Goal: Information Seeking & Learning: Learn about a topic

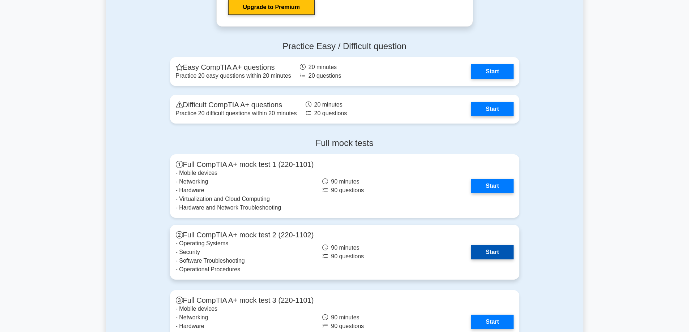
scroll to position [1483, 0]
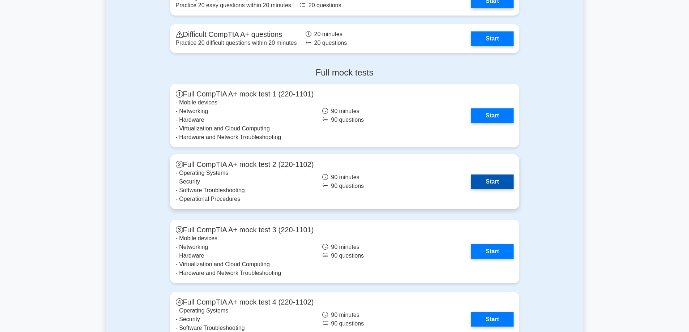
click at [489, 180] on link "Start" at bounding box center [492, 182] width 42 height 14
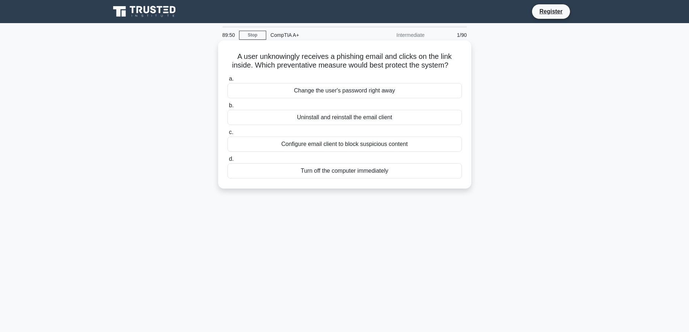
click at [336, 144] on div "Configure email client to block suspicious content" at bounding box center [344, 144] width 234 height 15
click at [227, 135] on input "c. Configure email client to block suspicious content" at bounding box center [227, 132] width 0 height 5
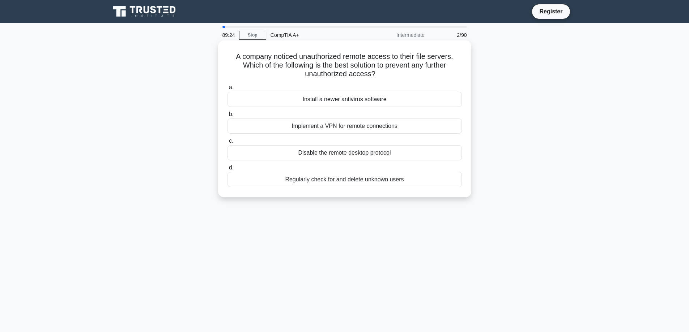
click at [339, 154] on div "Disable the remote desktop protocol" at bounding box center [344, 152] width 234 height 15
click at [227, 144] on input "c. Disable the remote desktop protocol" at bounding box center [227, 141] width 0 height 5
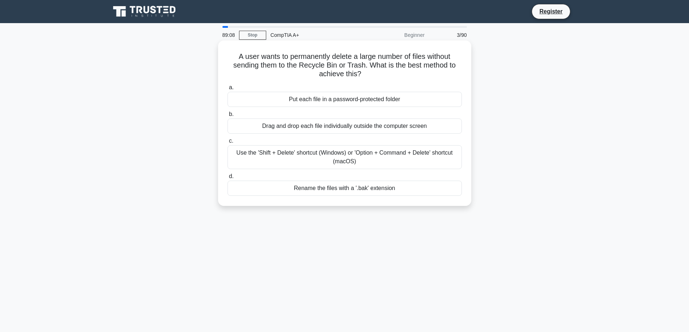
click at [321, 159] on div "Use the 'Shift + Delete' shortcut (Windows) or 'Option + Command + Delete' shor…" at bounding box center [344, 157] width 234 height 24
click at [227, 144] on input "c. Use the 'Shift + Delete' shortcut (Windows) or 'Option + Command + Delete' s…" at bounding box center [227, 141] width 0 height 5
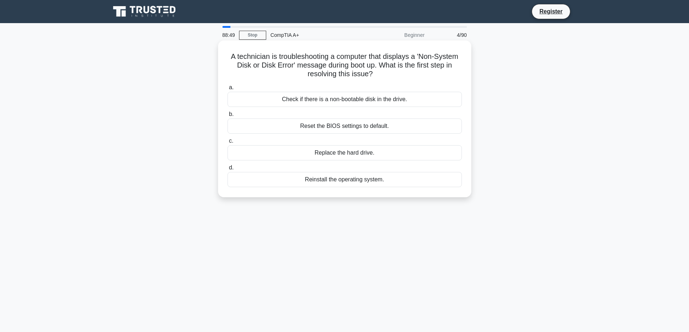
click at [352, 100] on div "Check if there is a non-bootable disk in the drive." at bounding box center [344, 99] width 234 height 15
click at [227, 90] on input "a. Check if there is a non-bootable disk in the drive." at bounding box center [227, 87] width 0 height 5
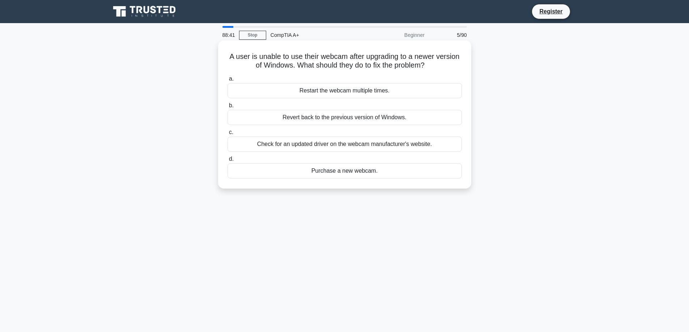
click at [338, 144] on div "Check for an updated driver on the webcam manufacturer's website." at bounding box center [344, 144] width 234 height 15
click at [227, 135] on input "c. Check for an updated driver on the webcam manufacturer's website." at bounding box center [227, 132] width 0 height 5
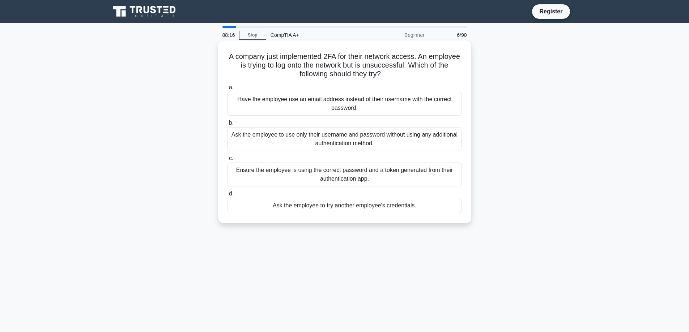
click at [351, 172] on div "Ensure the employee is using the correct password and a token generated from th…" at bounding box center [344, 175] width 234 height 24
click at [227, 161] on input "c. Ensure the employee is using the correct password and a token generated from…" at bounding box center [227, 158] width 0 height 5
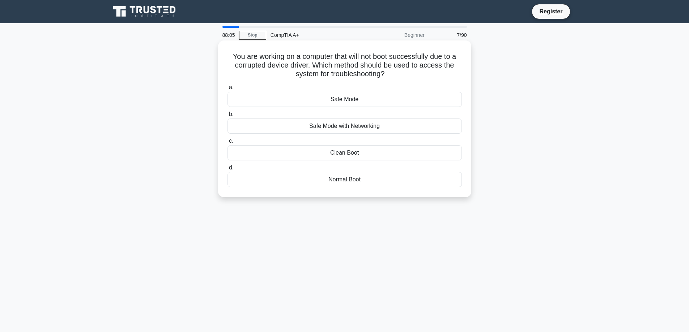
click at [345, 98] on div "Safe Mode" at bounding box center [344, 99] width 234 height 15
click at [227, 90] on input "a. Safe Mode" at bounding box center [227, 87] width 0 height 5
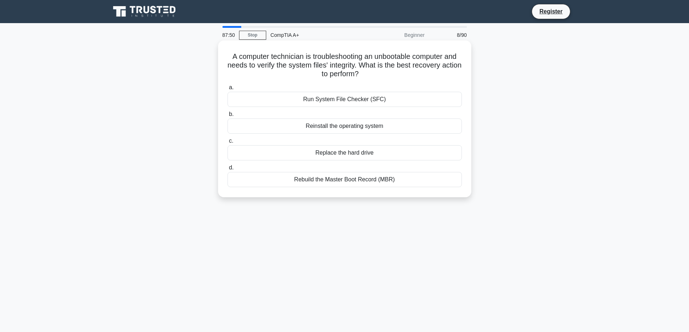
click at [352, 100] on div "Run System File Checker (SFC)" at bounding box center [344, 99] width 234 height 15
click at [227, 90] on input "a. Run System File Checker (SFC)" at bounding box center [227, 87] width 0 height 5
click at [355, 100] on div "Start the procedures to move critical servers to a failover site" at bounding box center [344, 99] width 234 height 15
click at [227, 90] on input "a. Start the procedures to move critical servers to a failover site" at bounding box center [227, 87] width 0 height 5
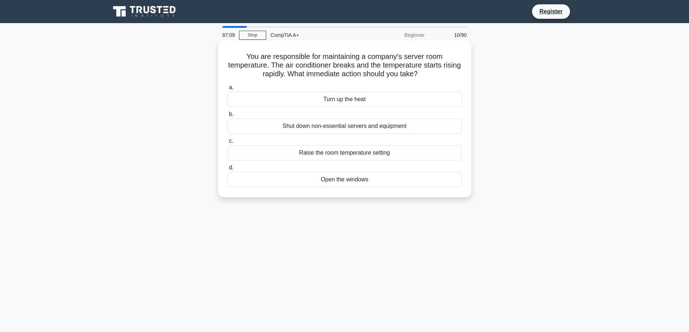
click at [379, 129] on div "Shut down non-essential servers and equipment" at bounding box center [344, 126] width 234 height 15
click at [227, 117] on input "b. Shut down non-essential servers and equipment" at bounding box center [227, 114] width 0 height 5
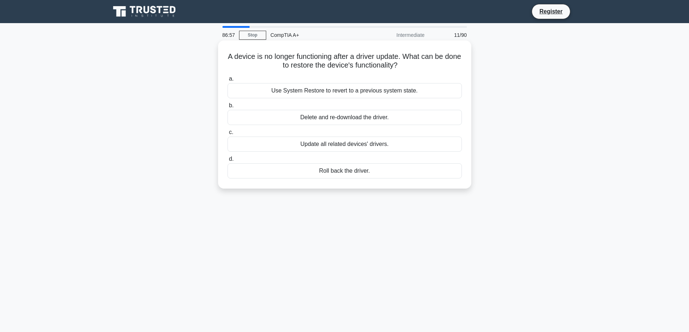
click at [370, 170] on div "Roll back the driver." at bounding box center [344, 170] width 234 height 15
click at [227, 162] on input "d. Roll back the driver." at bounding box center [227, 159] width 0 height 5
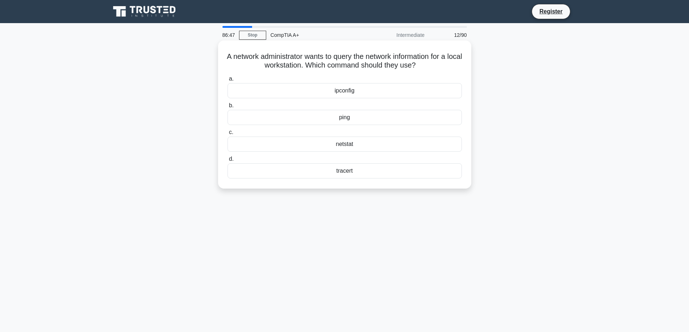
click at [363, 143] on div "netstat" at bounding box center [344, 144] width 234 height 15
click at [227, 135] on input "c. netstat" at bounding box center [227, 132] width 0 height 5
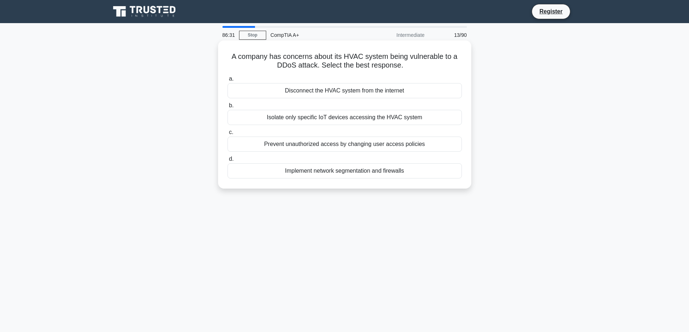
click at [359, 90] on div "Disconnect the HVAC system from the internet" at bounding box center [344, 90] width 234 height 15
click at [227, 81] on input "a. Disconnect the HVAC system from the internet" at bounding box center [227, 79] width 0 height 5
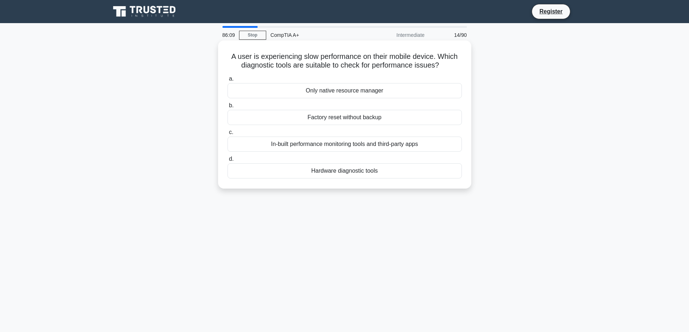
click at [337, 145] on div "In-built performance monitoring tools and third-party apps" at bounding box center [344, 144] width 234 height 15
click at [227, 135] on input "c. In-built performance monitoring tools and third-party apps" at bounding box center [227, 132] width 0 height 5
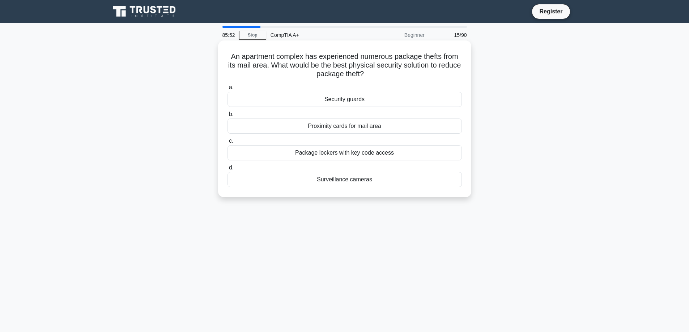
click at [343, 182] on div "Surveillance cameras" at bounding box center [344, 179] width 234 height 15
click at [227, 170] on input "d. Surveillance cameras" at bounding box center [227, 168] width 0 height 5
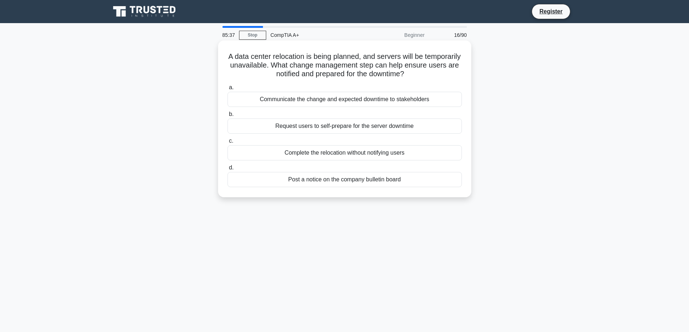
click at [305, 102] on div "Communicate the change and expected downtime to stakeholders" at bounding box center [344, 99] width 234 height 15
click at [227, 90] on input "a. Communicate the change and expected downtime to stakeholders" at bounding box center [227, 87] width 0 height 5
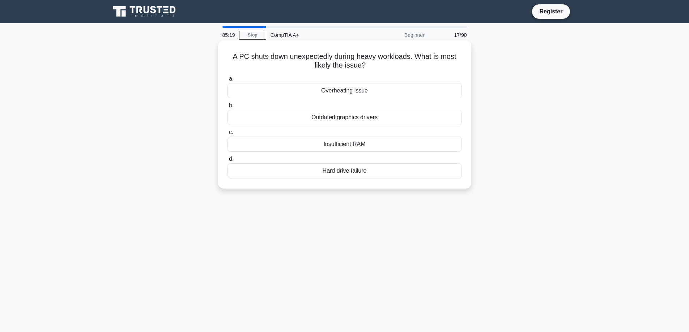
click at [351, 90] on div "Overheating issue" at bounding box center [344, 90] width 234 height 15
click at [227, 81] on input "a. Overheating issue" at bounding box center [227, 79] width 0 height 5
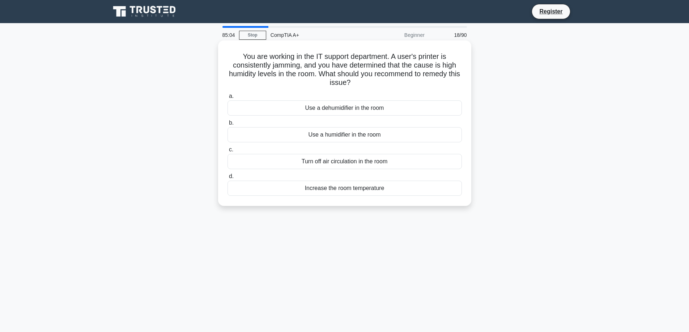
click at [346, 110] on div "Use a dehumidifier in the room" at bounding box center [344, 108] width 234 height 15
click at [227, 99] on input "a. Use a dehumidifier in the room" at bounding box center [227, 96] width 0 height 5
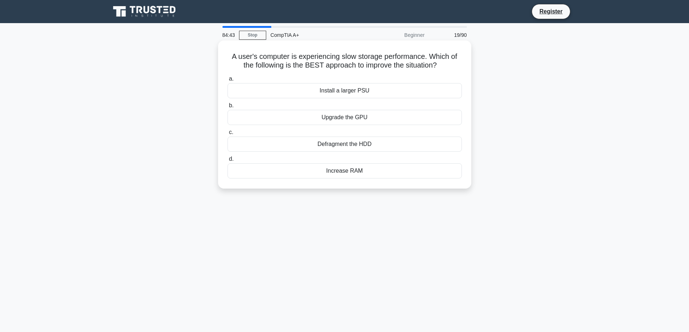
click at [354, 147] on div "Defragment the HDD" at bounding box center [344, 144] width 234 height 15
click at [227, 135] on input "c. Defragment the HDD" at bounding box center [227, 132] width 0 height 5
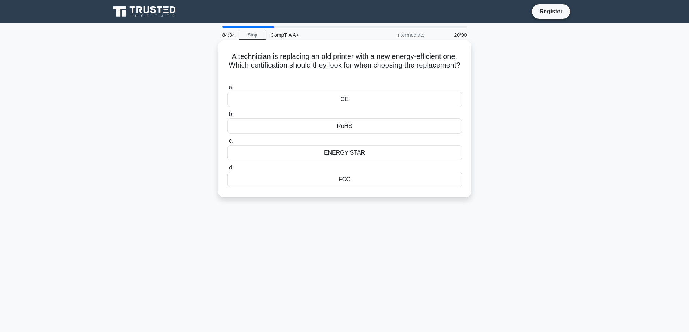
click at [344, 150] on div "ENERGY STAR" at bounding box center [344, 152] width 234 height 15
click at [227, 144] on input "c. ENERGY STAR" at bounding box center [227, 141] width 0 height 5
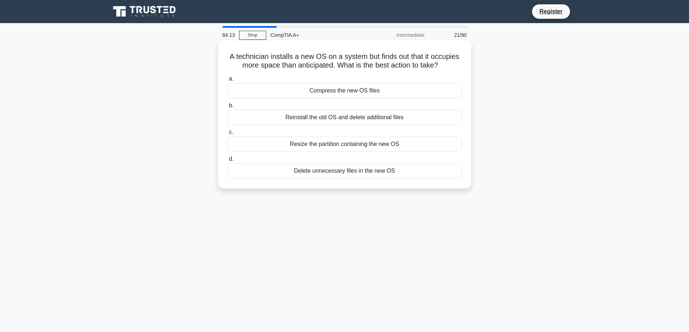
click at [340, 89] on div "Compress the new OS files" at bounding box center [344, 90] width 234 height 15
click at [227, 81] on input "a. Compress the new OS files" at bounding box center [227, 79] width 0 height 5
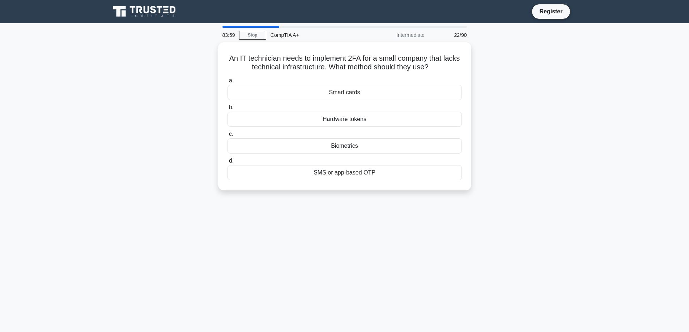
click at [344, 171] on div "SMS or app-based OTP" at bounding box center [344, 172] width 234 height 15
click at [227, 163] on input "d. SMS or app-based OTP" at bounding box center [227, 161] width 0 height 5
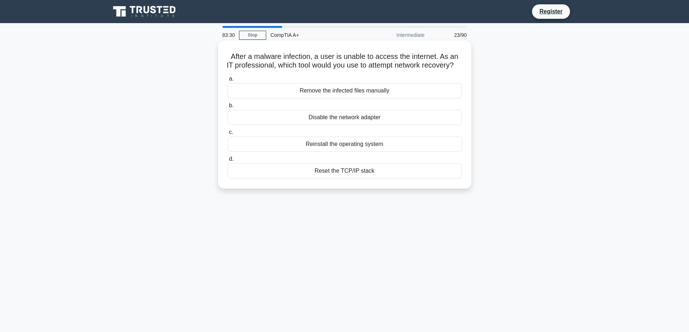
click at [354, 179] on div "Reset the TCP/IP stack" at bounding box center [344, 170] width 234 height 15
click at [227, 162] on input "d. Reset the TCP/IP stack" at bounding box center [227, 159] width 0 height 5
click at [268, 69] on h5 "After a malware infection, a user is unable to access the internet. As an IT pr…" at bounding box center [345, 61] width 236 height 18
click at [328, 98] on div "Remove the infected files manually" at bounding box center [344, 90] width 234 height 15
click at [227, 81] on input "a. Remove the infected files manually" at bounding box center [227, 79] width 0 height 5
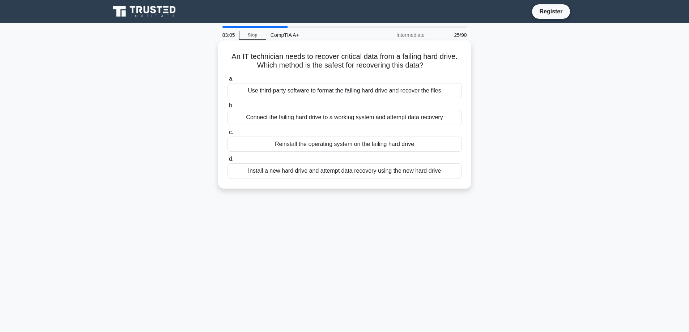
click at [321, 173] on div "Install a new hard drive and attempt data recovery using the new hard drive" at bounding box center [344, 170] width 234 height 15
click at [227, 162] on input "d. Install a new hard drive and attempt data recovery using the new hard drive" at bounding box center [227, 159] width 0 height 5
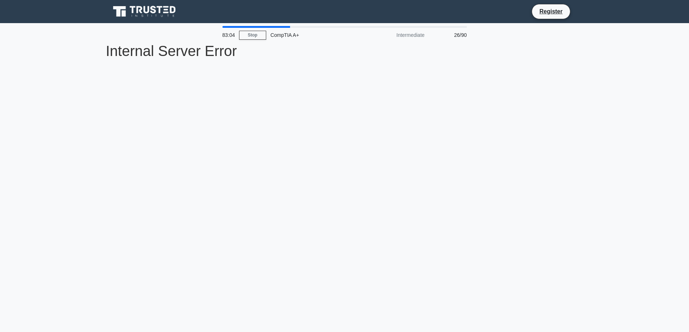
click at [303, 143] on div "83:04 Stop CompTIA A+ Intermediate 26/90 Internal Server Error Internal Server …" at bounding box center [344, 207] width 477 height 362
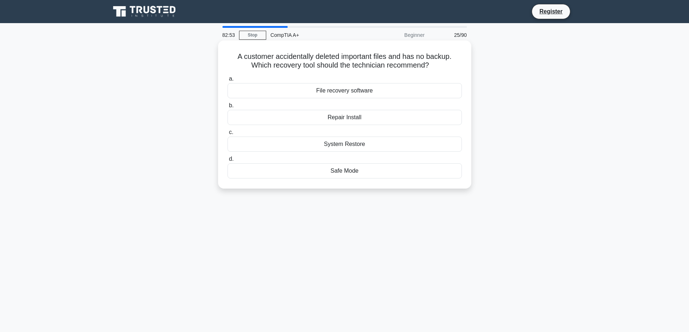
click at [343, 89] on div "File recovery software" at bounding box center [344, 90] width 234 height 15
click at [227, 81] on input "a. File recovery software" at bounding box center [227, 79] width 0 height 5
click at [343, 89] on div "File recovery software" at bounding box center [344, 90] width 234 height 15
click at [227, 81] on input "a. File recovery software" at bounding box center [227, 79] width 0 height 5
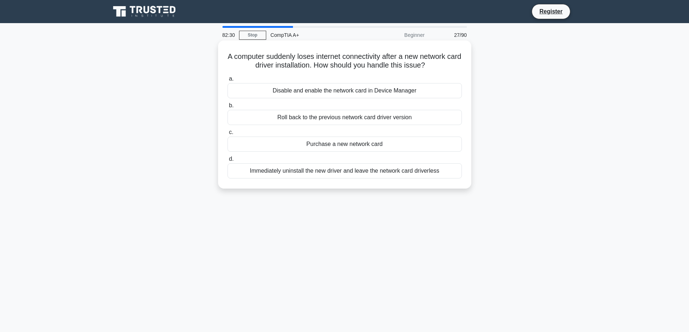
click at [343, 118] on div "Roll back to the previous network card driver version" at bounding box center [344, 117] width 234 height 15
click at [227, 108] on input "b. Roll back to the previous network card driver version" at bounding box center [227, 105] width 0 height 5
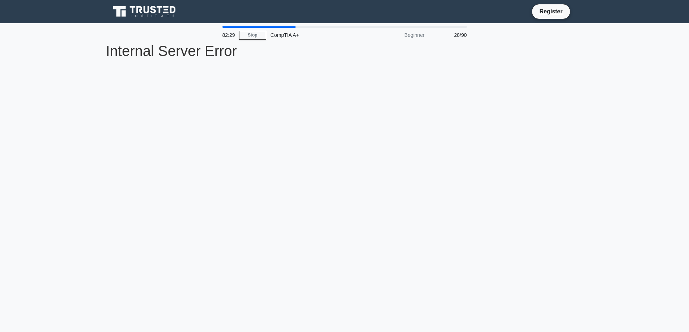
click at [343, 118] on div "82:29 Stop CompTIA A+ Beginner 28/90 Internal Server Error Internal Server Error" at bounding box center [344, 207] width 477 height 362
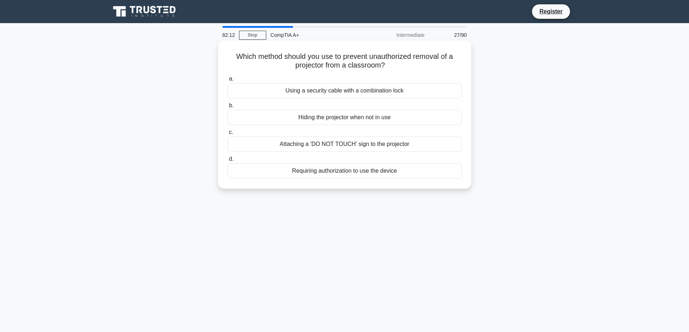
click at [348, 92] on div "Using a security cable with a combination lock" at bounding box center [344, 90] width 234 height 15
click at [227, 81] on input "a. Using a security cable with a combination lock" at bounding box center [227, 79] width 0 height 5
click at [348, 90] on div "Using a security cable with a combination lock" at bounding box center [344, 90] width 234 height 15
click at [227, 81] on input "a. Using a security cable with a combination lock" at bounding box center [227, 79] width 0 height 5
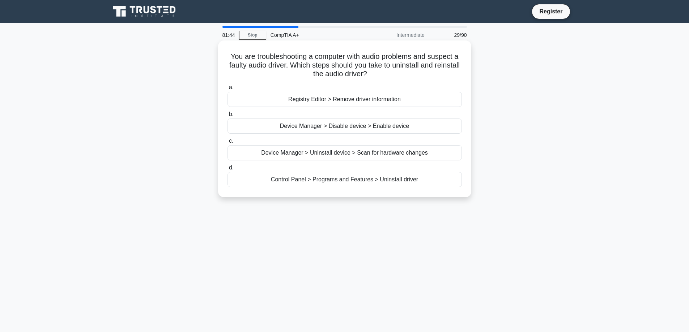
click at [324, 180] on div "Control Panel > Programs and Features > Uninstall driver" at bounding box center [344, 179] width 234 height 15
click at [227, 170] on input "d. Control Panel > Programs and Features > Uninstall driver" at bounding box center [227, 168] width 0 height 5
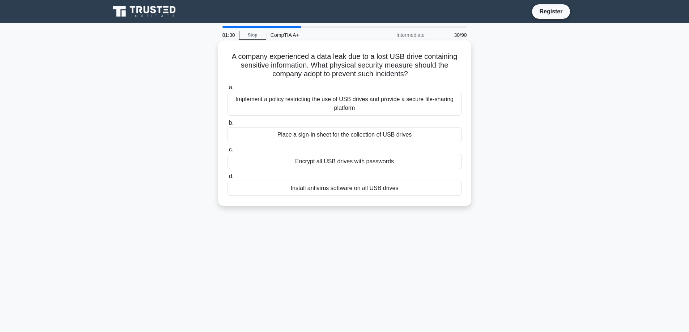
click at [303, 111] on div "Implement a policy restricting the use of USB drives and provide a secure file-…" at bounding box center [344, 104] width 234 height 24
click at [227, 90] on input "a. Implement a policy restricting the use of USB drives and provide a secure fi…" at bounding box center [227, 87] width 0 height 5
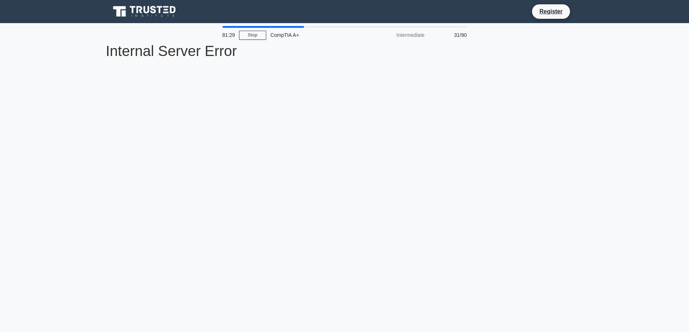
click at [303, 111] on div "81:29 Stop CompTIA A+ Intermediate 31/90 Internal Server Error Internal Server …" at bounding box center [344, 207] width 477 height 362
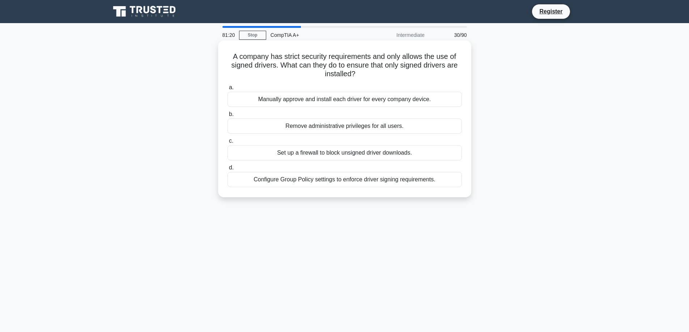
click at [303, 179] on div "Configure Group Policy settings to enforce driver signing requirements." at bounding box center [344, 179] width 234 height 15
click at [227, 170] on input "d. Configure Group Policy settings to enforce driver signing requirements." at bounding box center [227, 168] width 0 height 5
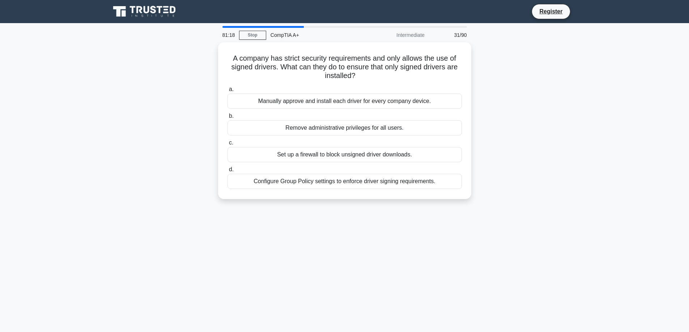
click at [303, 179] on div "Configure Group Policy settings to enforce driver signing requirements." at bounding box center [344, 181] width 234 height 15
click at [227, 172] on input "d. Configure Group Policy settings to enforce driver signing requirements." at bounding box center [227, 169] width 0 height 5
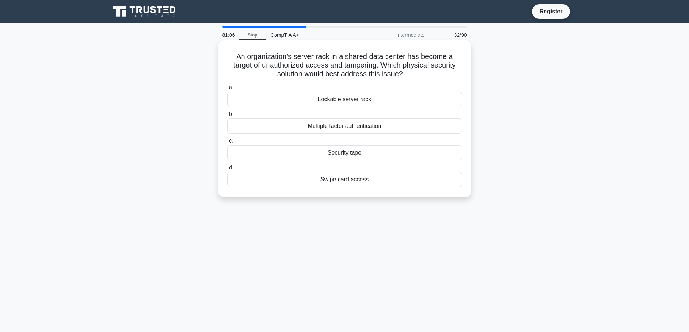
click at [304, 102] on div "Lockable server rack" at bounding box center [344, 99] width 234 height 15
click at [227, 90] on input "a. Lockable server rack" at bounding box center [227, 87] width 0 height 5
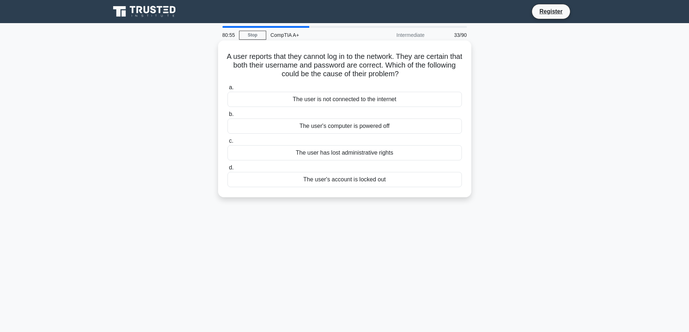
click at [319, 99] on div "The user is not connected to the internet" at bounding box center [344, 99] width 234 height 15
click at [227, 90] on input "a. The user is not connected to the internet" at bounding box center [227, 87] width 0 height 5
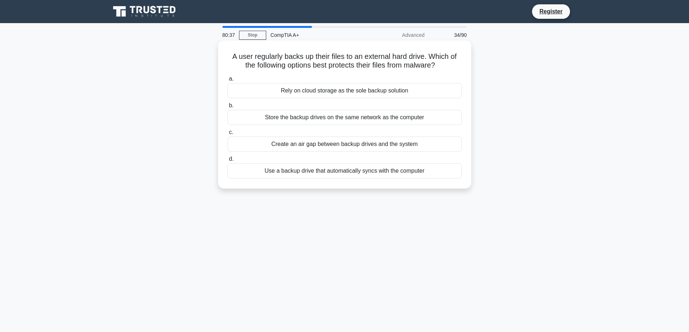
click at [330, 144] on div "Create an air gap between backup drives and the system" at bounding box center [344, 144] width 234 height 15
click at [227, 135] on input "c. Create an air gap between backup drives and the system" at bounding box center [227, 132] width 0 height 5
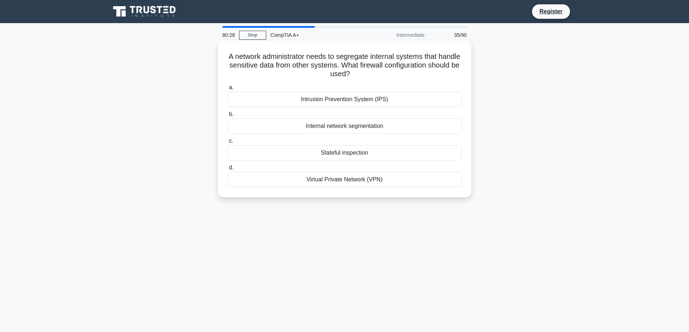
click at [333, 154] on div "Stateful inspection" at bounding box center [344, 152] width 234 height 15
click at [227, 144] on input "c. Stateful inspection" at bounding box center [227, 141] width 0 height 5
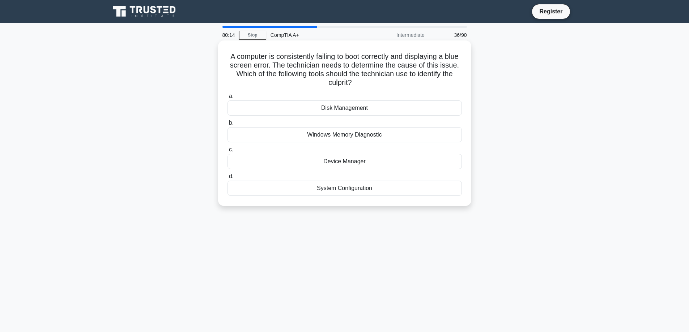
click at [325, 108] on div "Disk Management" at bounding box center [344, 108] width 234 height 15
click at [227, 99] on input "a. Disk Management" at bounding box center [227, 96] width 0 height 5
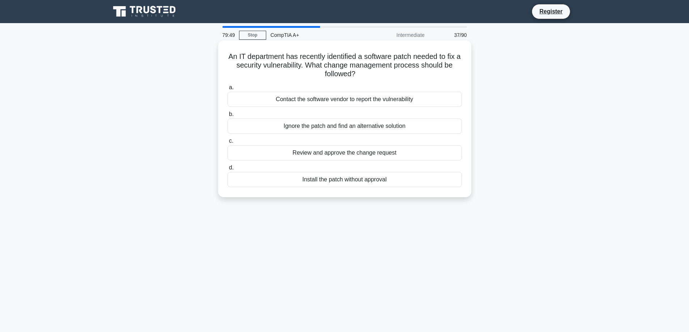
click at [331, 155] on div "Review and approve the change request" at bounding box center [344, 152] width 234 height 15
click at [227, 144] on input "c. Review and approve the change request" at bounding box center [227, 141] width 0 height 5
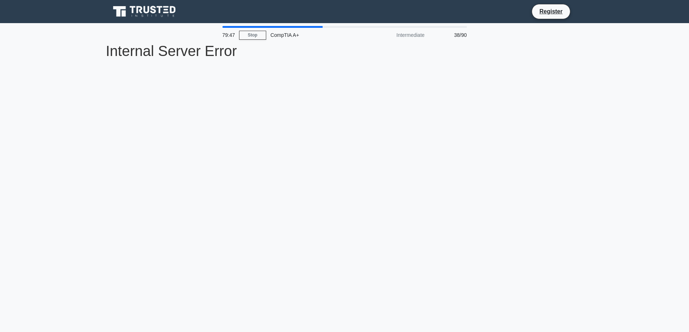
click at [331, 155] on div "79:47 Stop CompTIA A+ Intermediate 38/90 Internal Server Error Internal Server …" at bounding box center [344, 207] width 477 height 362
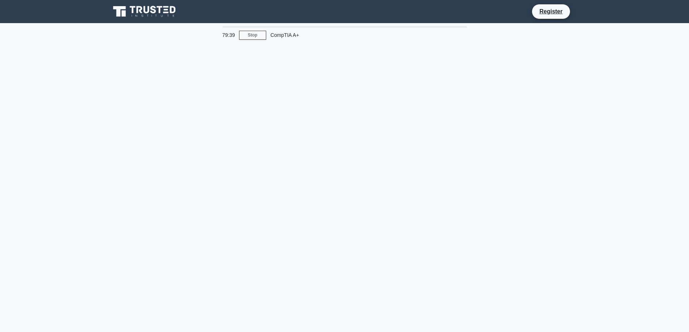
click at [327, 152] on div "79:39 Stop CompTIA A+" at bounding box center [344, 207] width 477 height 362
click at [307, 143] on div "79:36 Stop CompTIA A+" at bounding box center [344, 207] width 477 height 362
click at [308, 143] on div "79:33 Stop CompTIA A+" at bounding box center [344, 207] width 477 height 362
click at [253, 39] on link "Stop" at bounding box center [252, 35] width 27 height 9
click at [310, 103] on div "79:28 Stop CompTIA A+" at bounding box center [344, 207] width 477 height 362
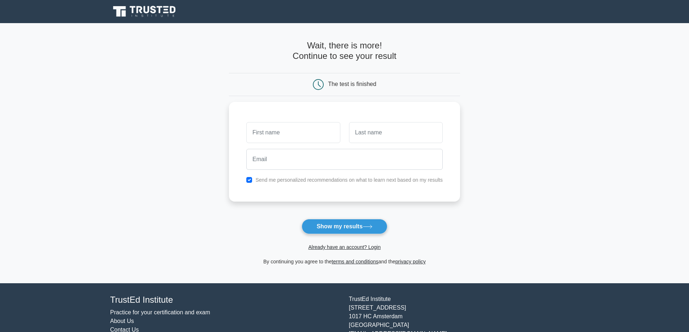
click at [318, 83] on icon at bounding box center [319, 84] width 2 height 5
click at [329, 229] on button "Show my results" at bounding box center [344, 226] width 85 height 15
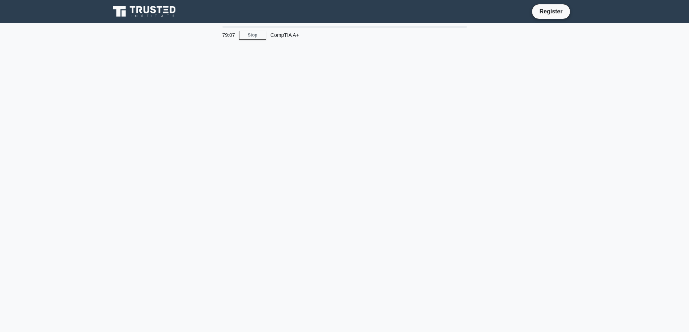
click at [353, 27] on div at bounding box center [344, 27] width 244 height 2
click at [382, 130] on div "79:07 Stop CompTIA A+" at bounding box center [344, 207] width 477 height 362
click at [413, 217] on div "79:04 Stop CompTIA A+" at bounding box center [344, 207] width 477 height 362
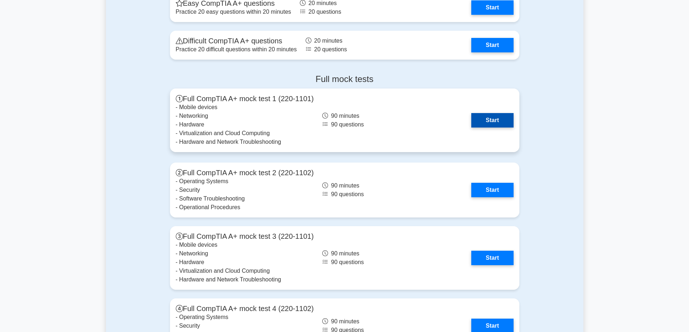
scroll to position [1483, 0]
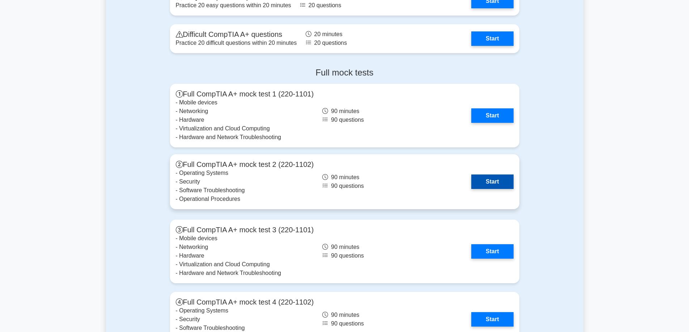
click at [481, 180] on link "Start" at bounding box center [492, 182] width 42 height 14
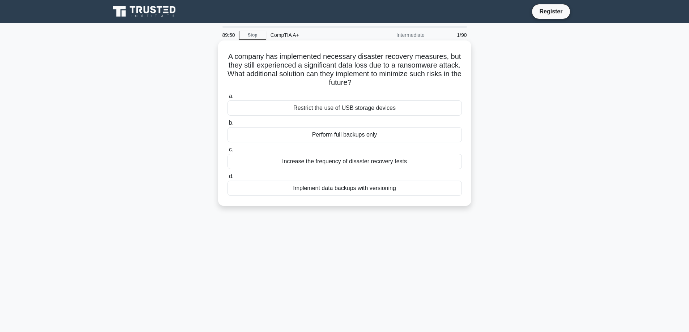
click at [332, 161] on div "Increase the frequency of disaster recovery tests" at bounding box center [344, 161] width 234 height 15
click at [227, 152] on input "c. Increase the frequency of disaster recovery tests" at bounding box center [227, 150] width 0 height 5
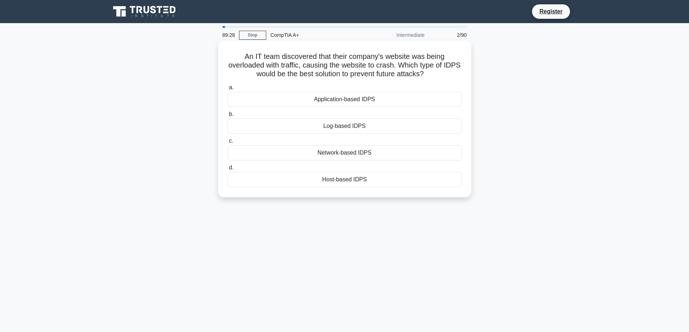
click at [347, 127] on div "Log-based IDPS" at bounding box center [344, 126] width 234 height 15
click at [227, 117] on input "b. Log-based IDPS" at bounding box center [227, 114] width 0 height 5
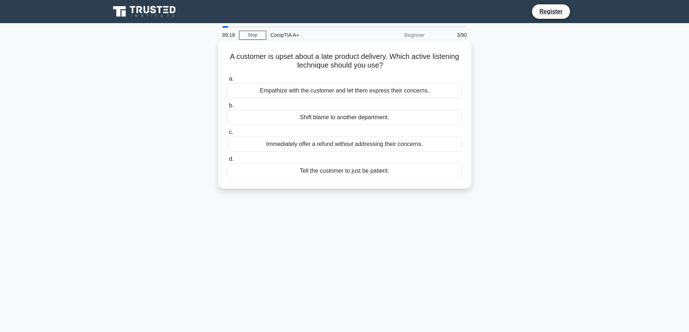
click at [333, 92] on div "Empathize with the customer and let them express their concerns." at bounding box center [344, 90] width 234 height 15
click at [227, 81] on input "a. Empathize with the customer and let them express their concerns." at bounding box center [227, 79] width 0 height 5
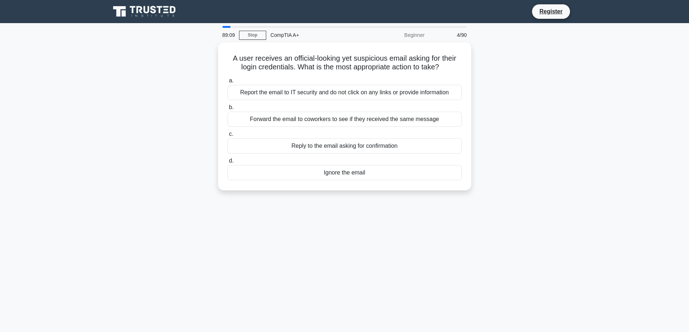
click at [333, 92] on div "Report the email to IT security and do not click on any links or provide inform…" at bounding box center [344, 92] width 234 height 15
click at [227, 83] on input "a. Report the email to IT security and do not click on any links or provide inf…" at bounding box center [227, 80] width 0 height 5
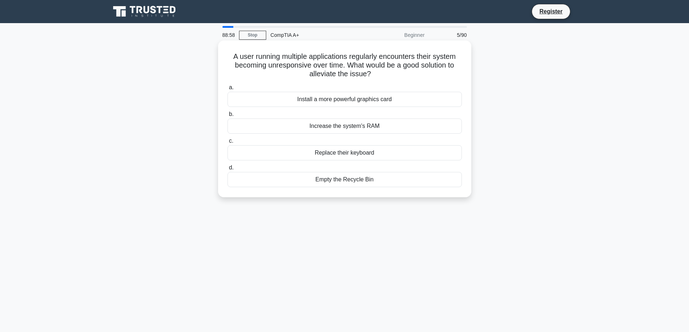
click at [347, 127] on div "Increase the system's RAM" at bounding box center [344, 126] width 234 height 15
click at [227, 117] on input "b. Increase the system's RAM" at bounding box center [227, 114] width 0 height 5
